Goal: Transaction & Acquisition: Book appointment/travel/reservation

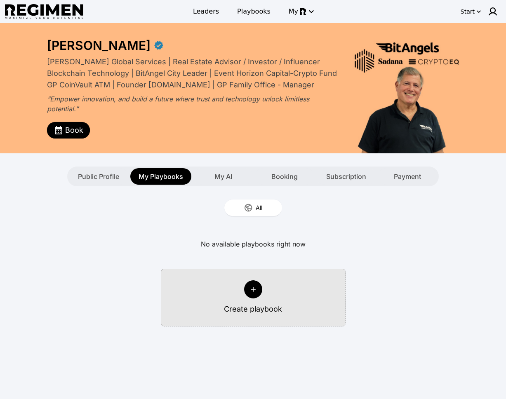
click at [77, 119] on div "Book" at bounding box center [193, 127] width 293 height 21
click at [75, 129] on span "Book" at bounding box center [74, 131] width 18 height 12
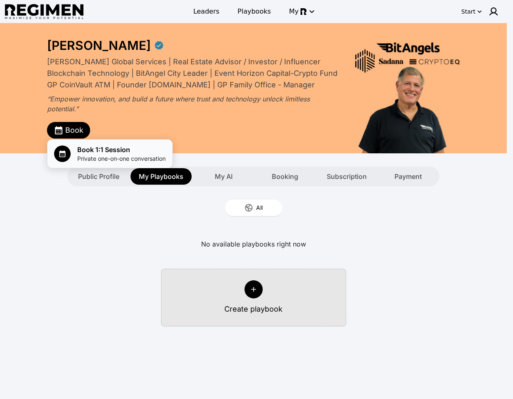
click at [118, 156] on span "Private one-on-one conversation" at bounding box center [121, 159] width 88 height 8
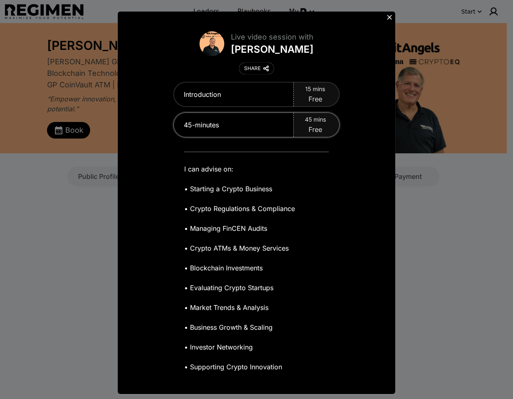
click at [309, 127] on span "Free" at bounding box center [315, 130] width 14 height 10
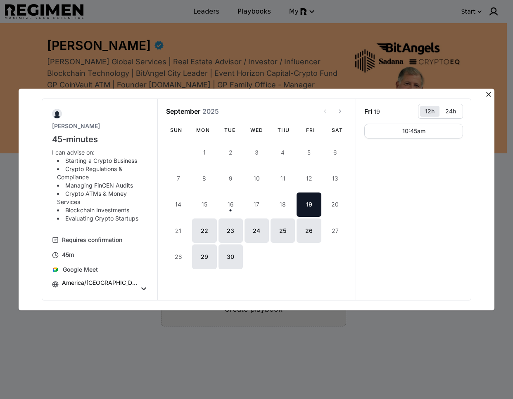
drag, startPoint x: 371, startPoint y: 234, endPoint x: 309, endPoint y: 206, distance: 68.0
click at [371, 233] on div "10:45am" at bounding box center [413, 212] width 99 height 177
click at [448, 111] on div "24h" at bounding box center [450, 111] width 11 height 7
click at [421, 115] on button "12h" at bounding box center [429, 111] width 19 height 11
click at [489, 94] on icon at bounding box center [488, 94] width 5 height 5
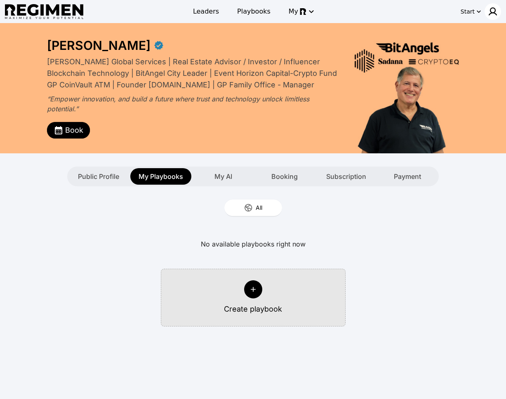
click at [491, 12] on img at bounding box center [493, 12] width 10 height 10
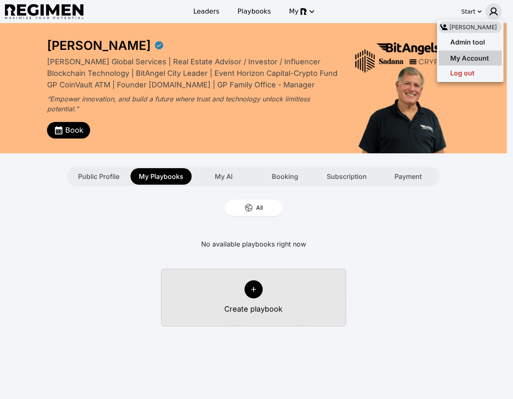
click at [470, 57] on span "My Account" at bounding box center [469, 58] width 39 height 8
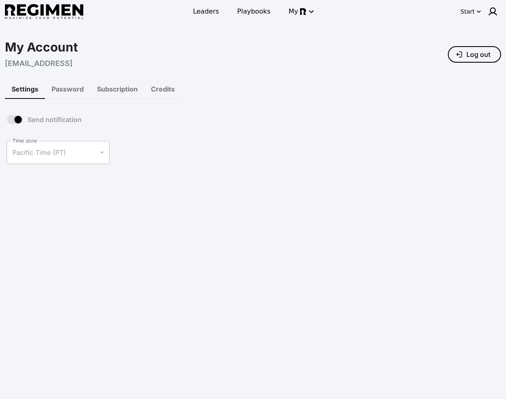
click at [119, 34] on div "**********" at bounding box center [253, 104] width 506 height 163
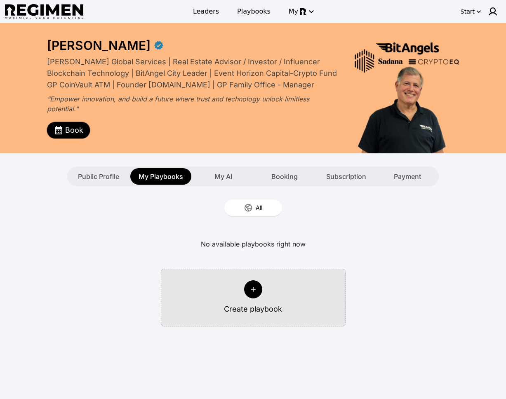
click at [59, 135] on button "Book" at bounding box center [68, 130] width 43 height 17
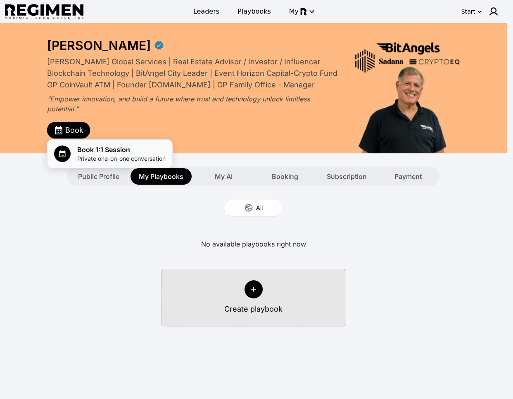
click at [104, 151] on span "Book 1:1 Session" at bounding box center [121, 150] width 88 height 10
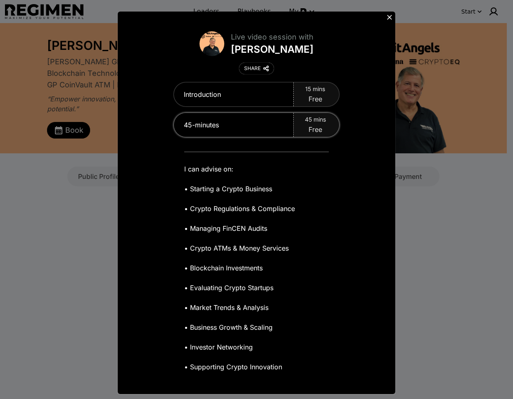
click at [293, 130] on div "45 mins Free" at bounding box center [315, 125] width 45 height 24
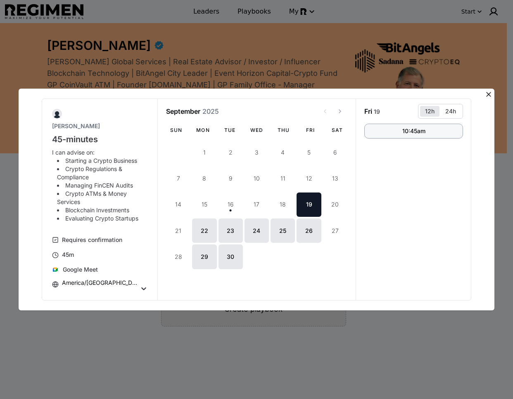
click at [404, 130] on div "10:45am" at bounding box center [413, 131] width 23 height 6
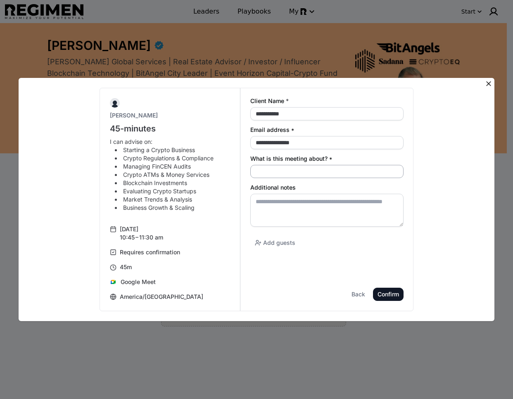
click at [283, 174] on input "What is this meeting about? *" at bounding box center [326, 171] width 153 height 13
type input "*******"
click at [307, 211] on textarea "Additional notes" at bounding box center [326, 210] width 153 height 33
paste textarea "**********"
type textarea "**********"
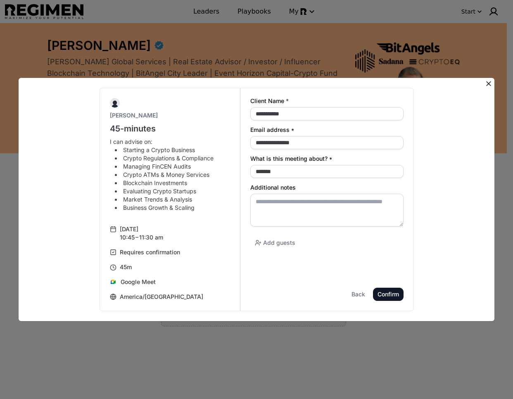
click at [496, 81] on div "**********" at bounding box center [256, 199] width 513 height 399
click at [491, 85] on icon at bounding box center [488, 84] width 8 height 8
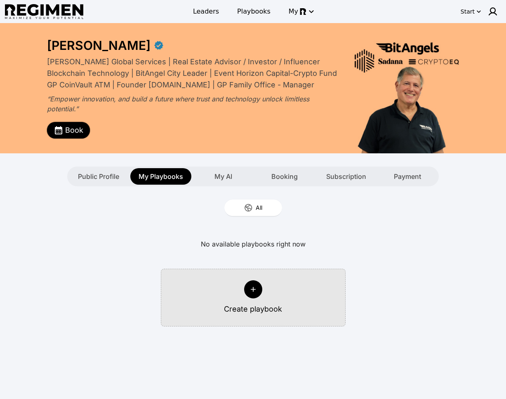
click at [67, 130] on span "Book" at bounding box center [74, 131] width 18 height 12
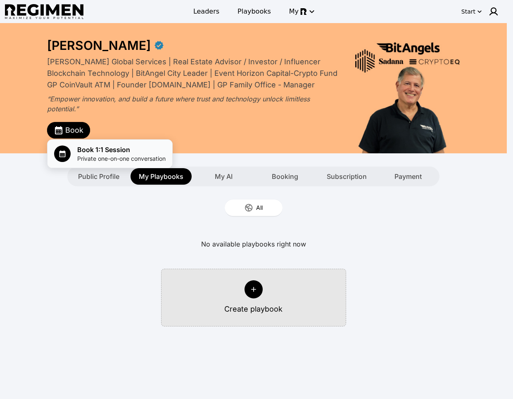
click at [98, 153] on span "Book 1:1 Session" at bounding box center [121, 150] width 88 height 10
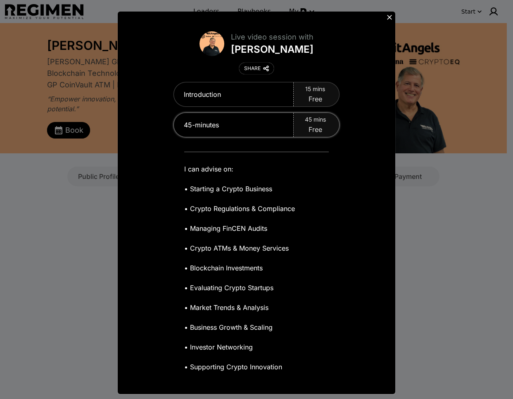
click at [299, 129] on div "45 mins Free" at bounding box center [315, 125] width 45 height 24
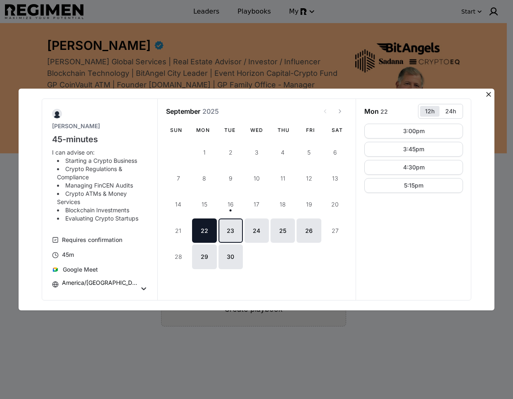
click at [221, 234] on button "23" at bounding box center [230, 231] width 24 height 24
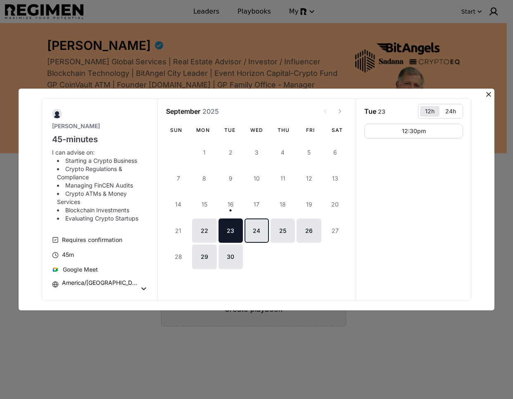
click at [253, 228] on button "24" at bounding box center [256, 231] width 24 height 24
click at [486, 94] on icon at bounding box center [488, 94] width 8 height 8
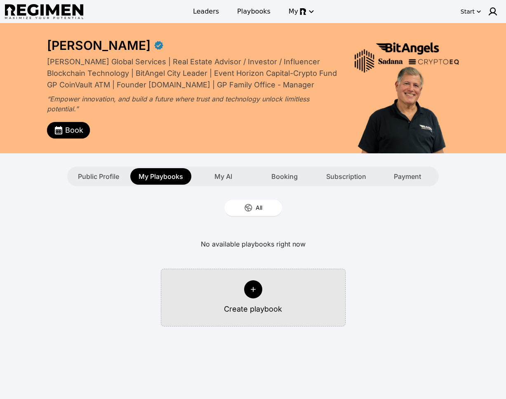
click at [103, 248] on div "No available playbooks right now Create playbook" at bounding box center [253, 277] width 496 height 97
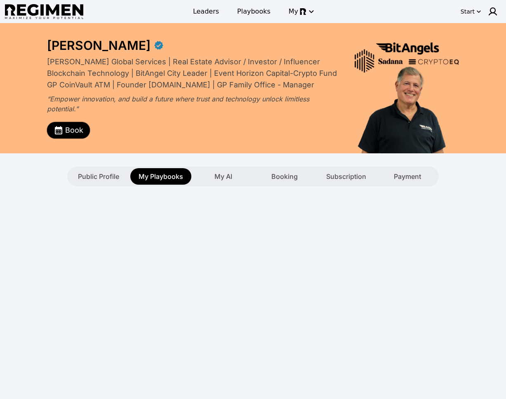
click at [67, 129] on span "Book" at bounding box center [74, 131] width 18 height 12
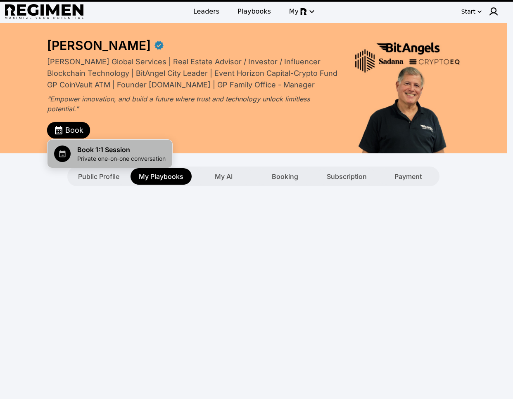
click at [106, 158] on span "Private one-on-one conversation" at bounding box center [121, 159] width 88 height 8
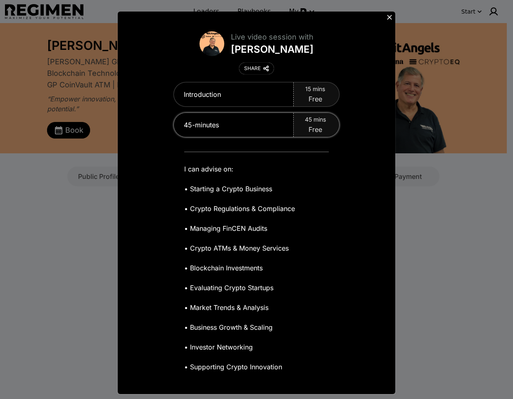
click at [300, 131] on div "45 mins Free" at bounding box center [315, 125] width 45 height 24
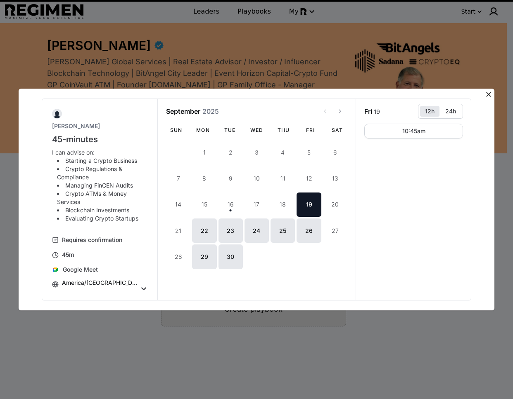
click at [486, 94] on icon at bounding box center [488, 94] width 8 height 8
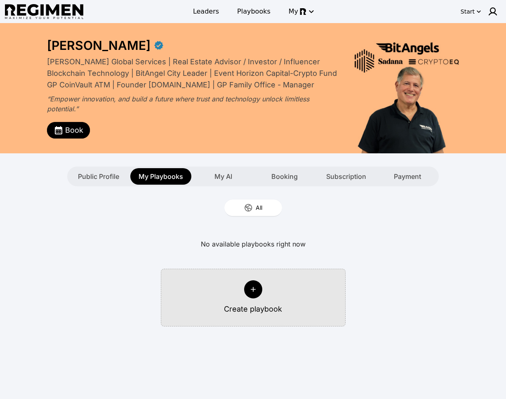
click at [122, 233] on div "No available playbooks right now Create playbook" at bounding box center [253, 277] width 496 height 97
click at [78, 123] on button "Book" at bounding box center [68, 130] width 43 height 17
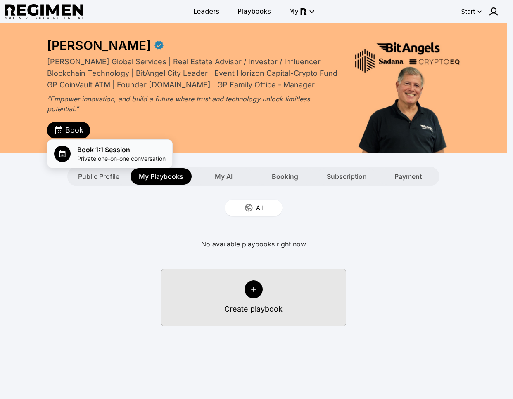
click at [129, 156] on span "Private one-on-one conversation" at bounding box center [121, 159] width 88 height 8
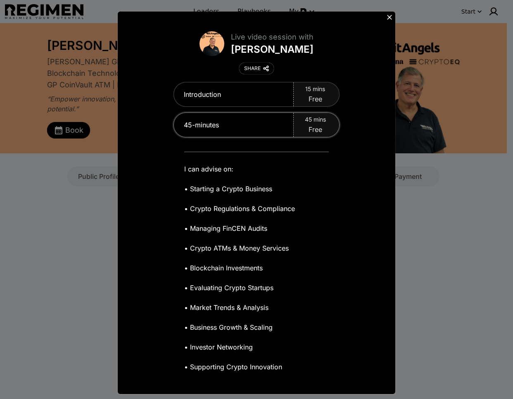
click at [295, 122] on div "45 mins Free" at bounding box center [315, 125] width 45 height 24
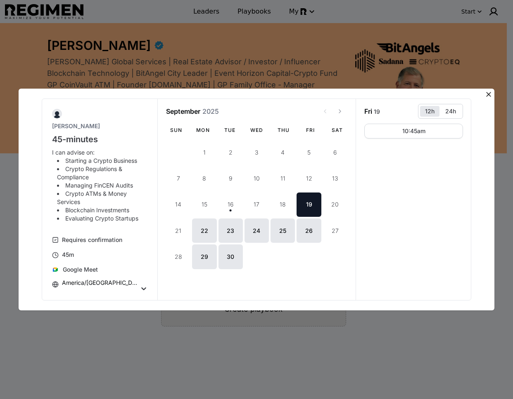
click at [303, 202] on button "19" at bounding box center [308, 205] width 24 height 24
click at [405, 134] on div "10:45am" at bounding box center [413, 131] width 23 height 6
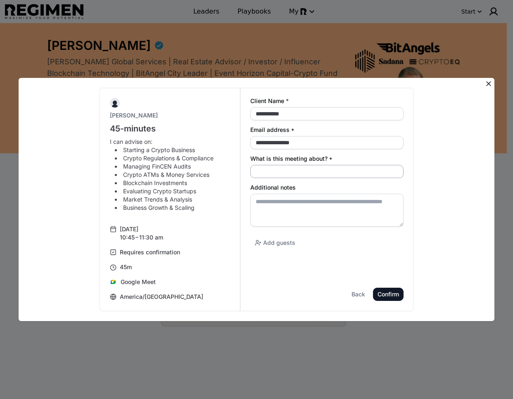
click at [288, 172] on input "What is this meeting about? *" at bounding box center [326, 171] width 153 height 13
type input "**********"
click at [321, 201] on textarea "Additional notes" at bounding box center [326, 210] width 153 height 33
paste textarea "**********"
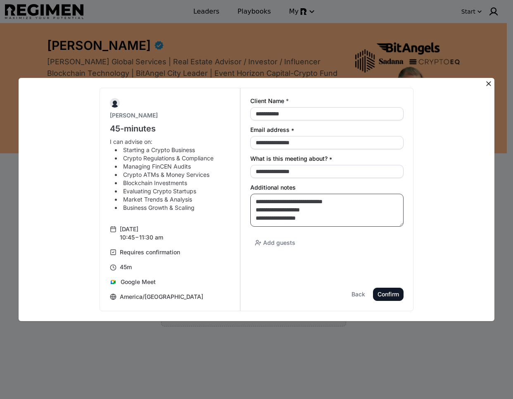
type textarea "**********"
click at [0, 0] on div "Confirm" at bounding box center [0, 0] width 0 height 0
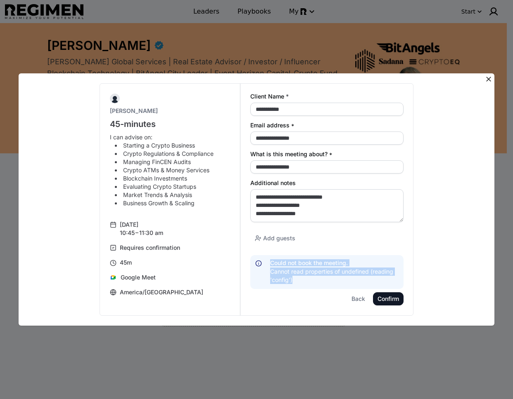
drag, startPoint x: 288, startPoint y: 281, endPoint x: 263, endPoint y: 262, distance: 30.9
click at [263, 262] on div "Could not book the meeting. Cannot read properties of undefined (reading 'confi…" at bounding box center [326, 272] width 153 height 34
click at [381, 241] on div "Add guests" at bounding box center [326, 238] width 153 height 14
click at [489, 77] on icon at bounding box center [488, 79] width 8 height 8
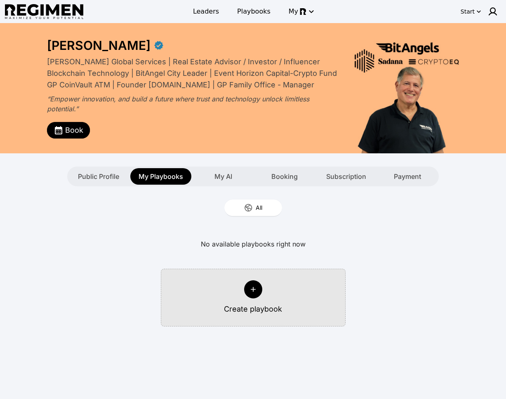
click at [359, 220] on div "All" at bounding box center [253, 208] width 506 height 43
click at [80, 132] on span "Book" at bounding box center [74, 131] width 18 height 12
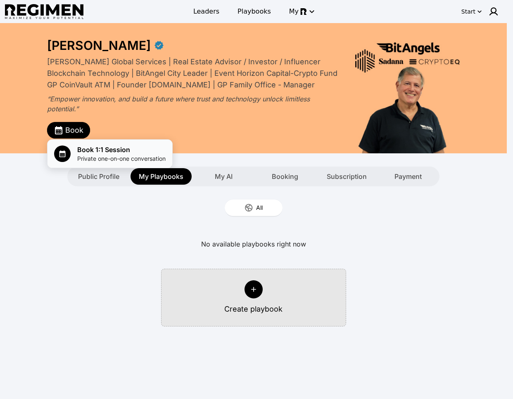
click at [104, 151] on span "Book 1:1 Session" at bounding box center [121, 150] width 88 height 10
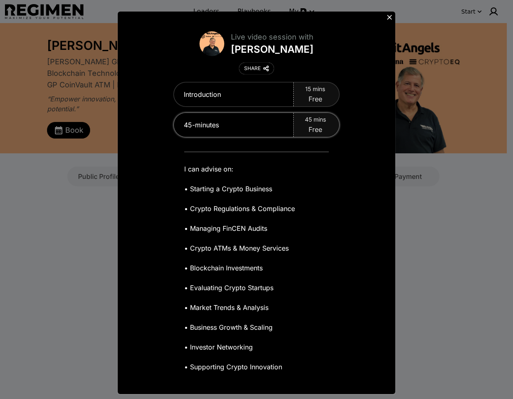
click at [307, 122] on span "45 mins" at bounding box center [315, 120] width 21 height 8
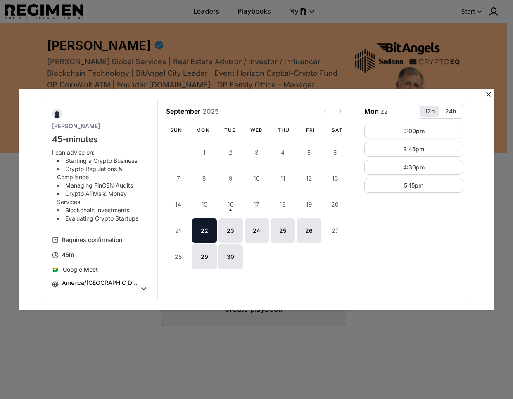
drag, startPoint x: 463, startPoint y: 246, endPoint x: 406, endPoint y: 245, distance: 57.4
click at [462, 245] on div "Mon 22 12h 24h 3:00pm 3:45pm 4:30pm 5:15pm" at bounding box center [413, 199] width 116 height 201
click at [489, 94] on icon at bounding box center [488, 94] width 8 height 8
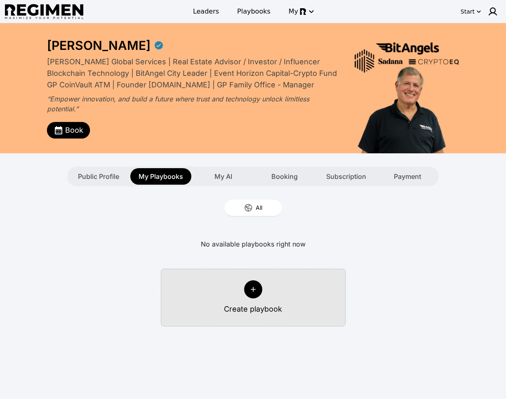
click at [458, 298] on div "No available playbooks right now Create playbook" at bounding box center [253, 277] width 496 height 97
